Goal: Transaction & Acquisition: Purchase product/service

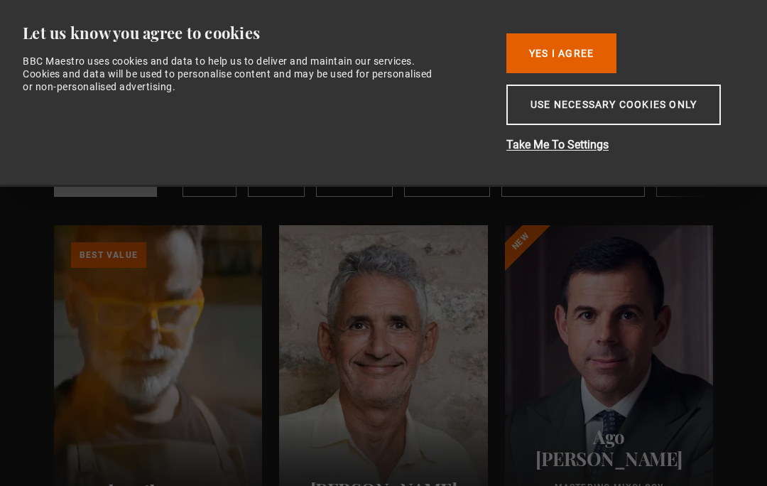
click at [646, 118] on button "Use necessary cookies only" at bounding box center [613, 104] width 214 height 40
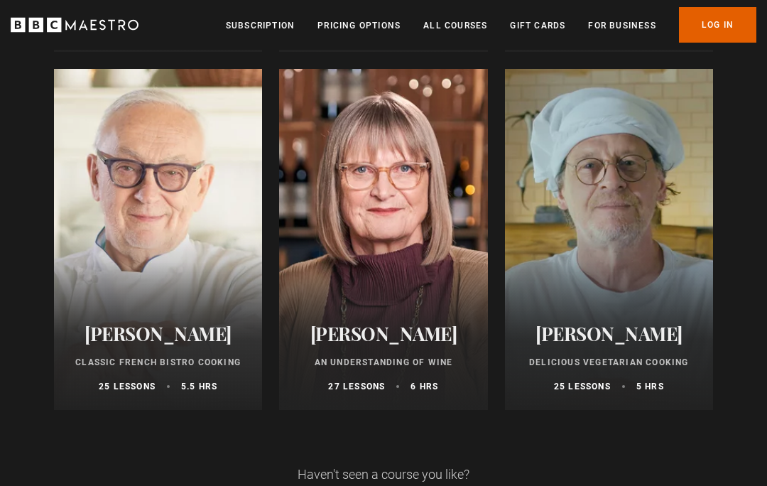
scroll to position [874, 0]
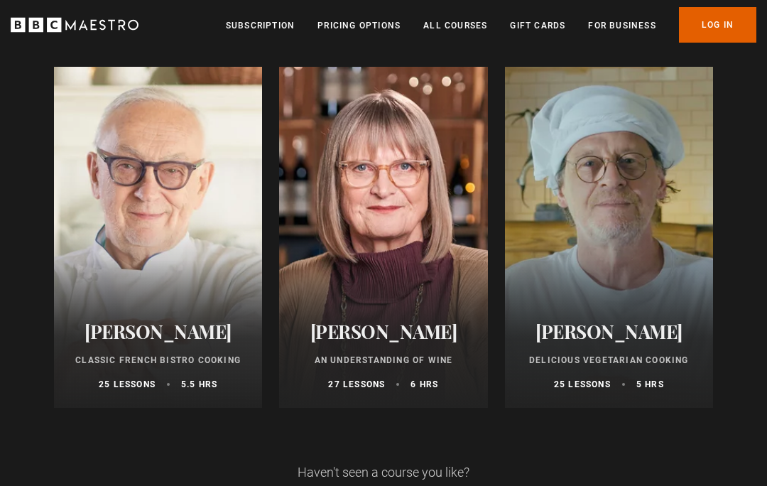
click at [177, 238] on div at bounding box center [158, 237] width 208 height 341
click at [136, 305] on div "Pierre Koffmann Classic French Bistro Cooking 25 lessons 5.5 hrs" at bounding box center [158, 355] width 208 height 104
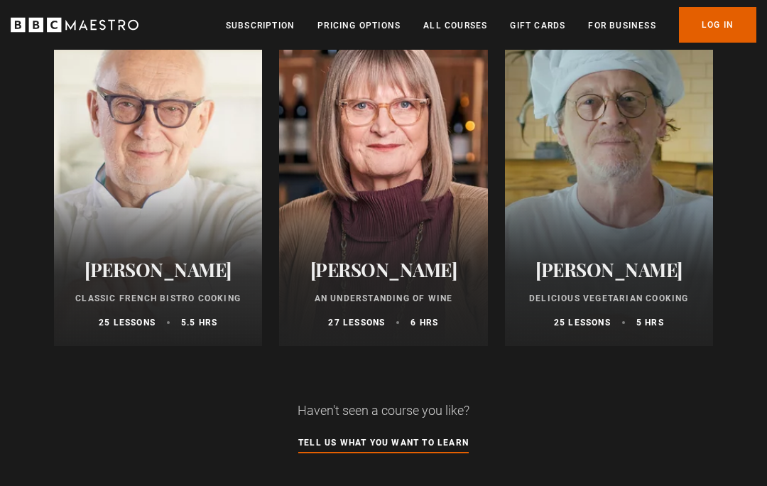
click at [136, 219] on div at bounding box center [158, 175] width 208 height 341
click at [158, 248] on div at bounding box center [158, 175] width 208 height 341
click at [117, 346] on div "Pierre Koffmann Classic French Bistro Cooking 25 lessons 5.5 hrs" at bounding box center [158, 293] width 208 height 104
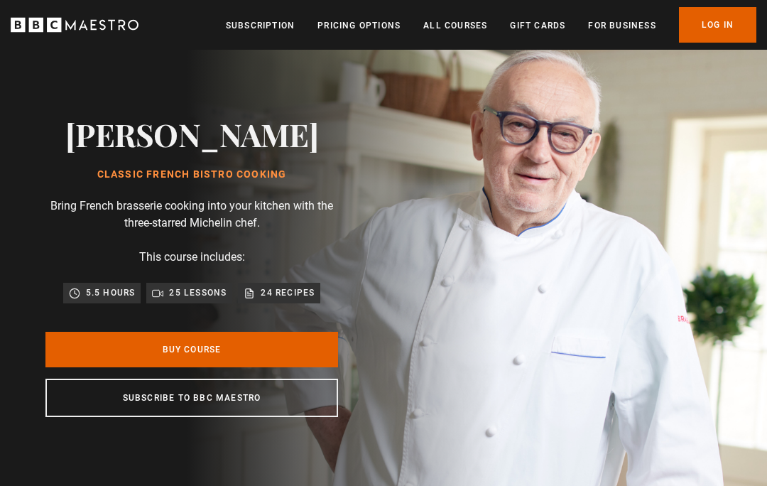
scroll to position [29, 0]
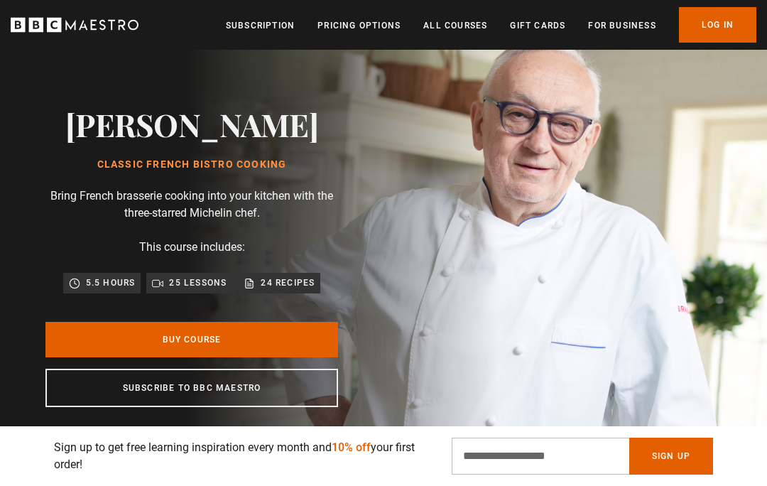
click at [234, 351] on link "Buy Course" at bounding box center [191, 339] width 292 height 35
